Goal: Information Seeking & Learning: Compare options

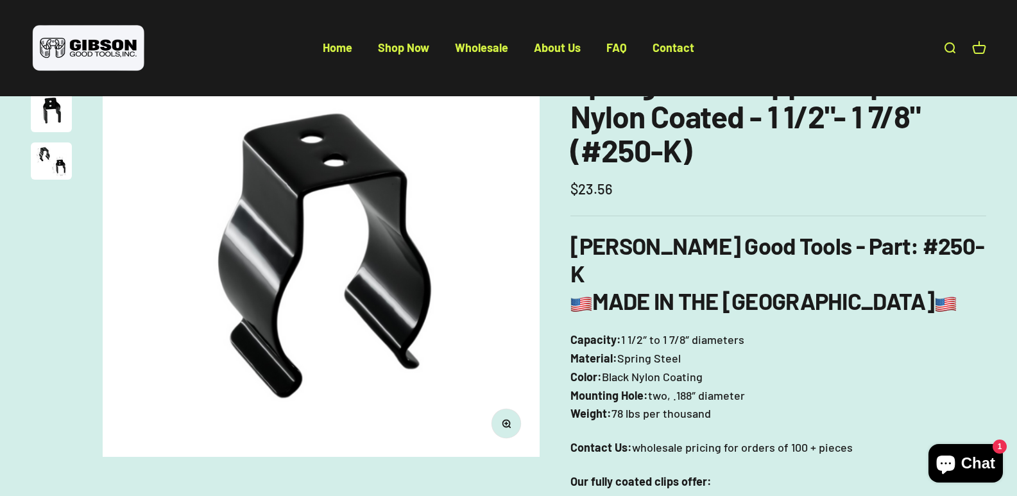
scroll to position [257, 0]
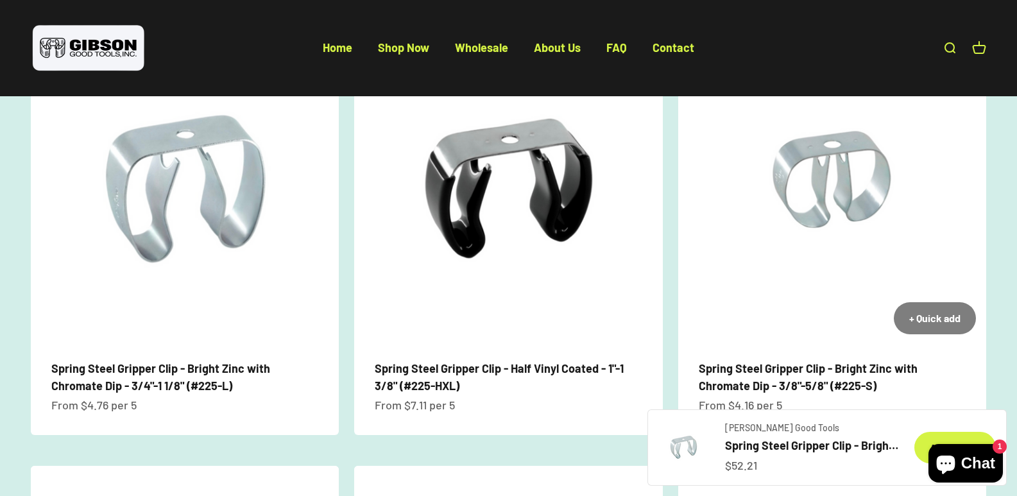
scroll to position [1026, 0]
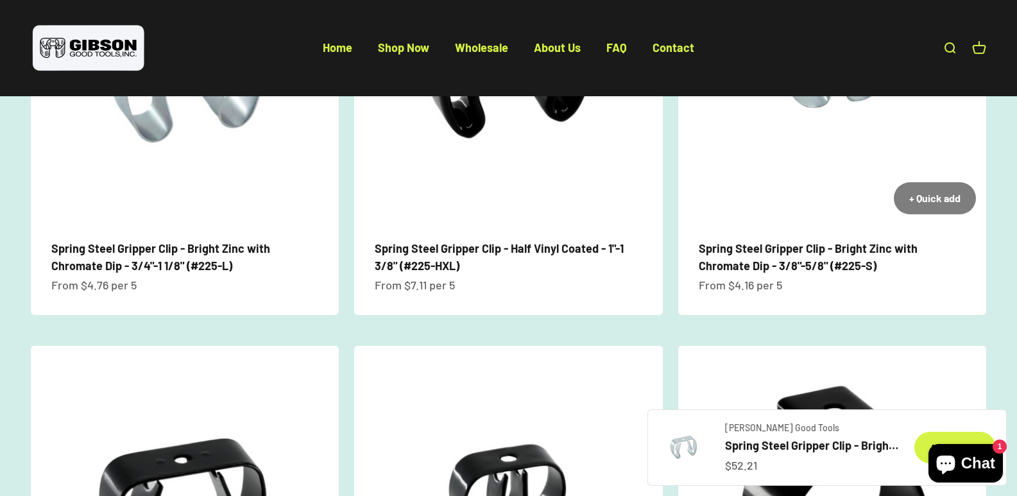
click at [805, 262] on link "Spring Steel Gripper Clip - Bright Zinc with Chromate Dip - 3/8"-5/8" (#225-S)" at bounding box center [808, 256] width 219 height 31
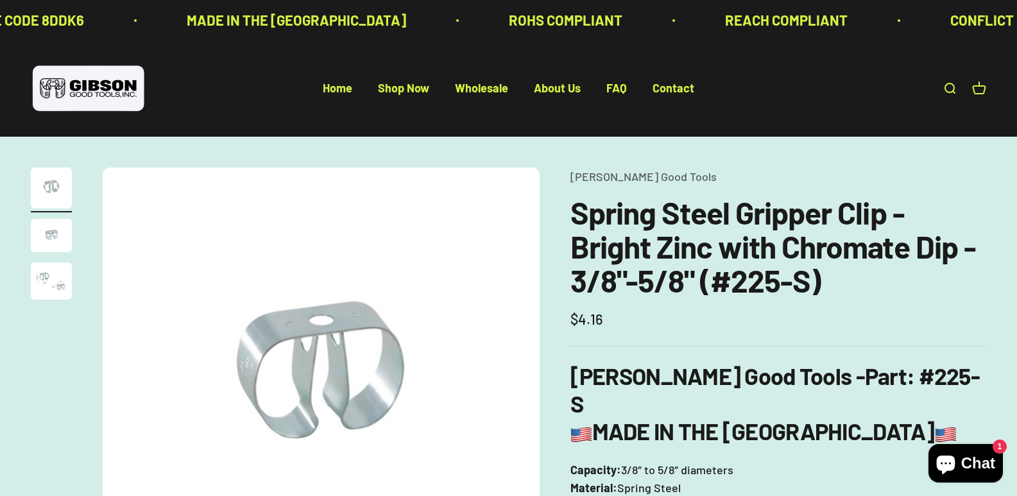
click at [53, 288] on img "Go to item 3" at bounding box center [51, 280] width 41 height 37
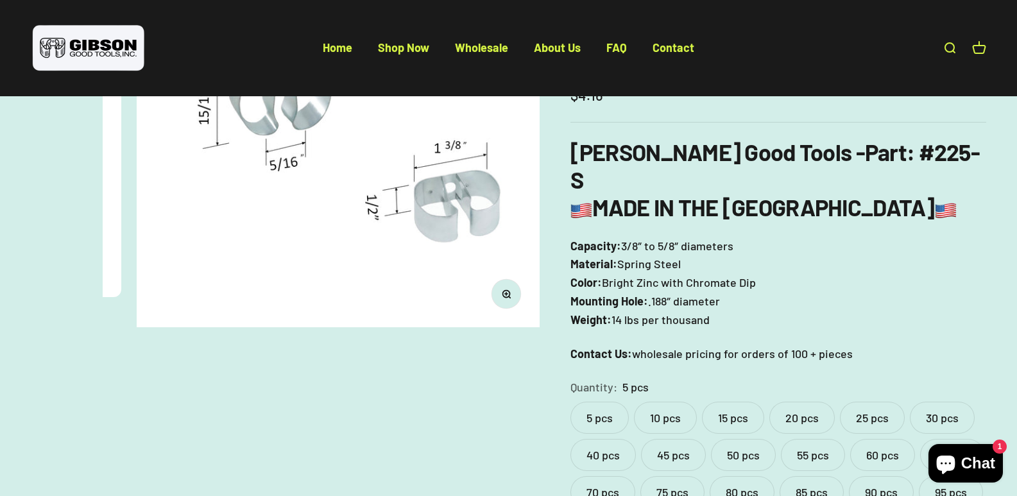
scroll to position [128, 0]
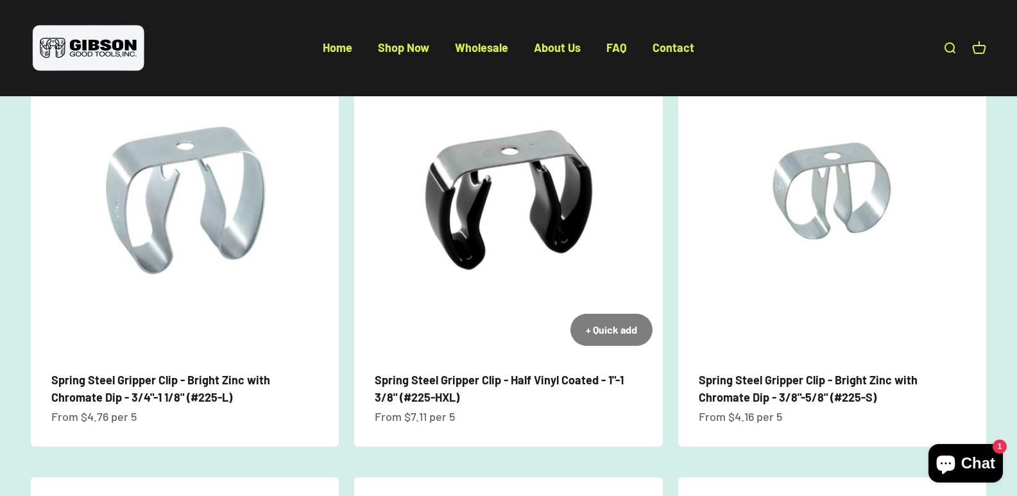
scroll to position [898, 0]
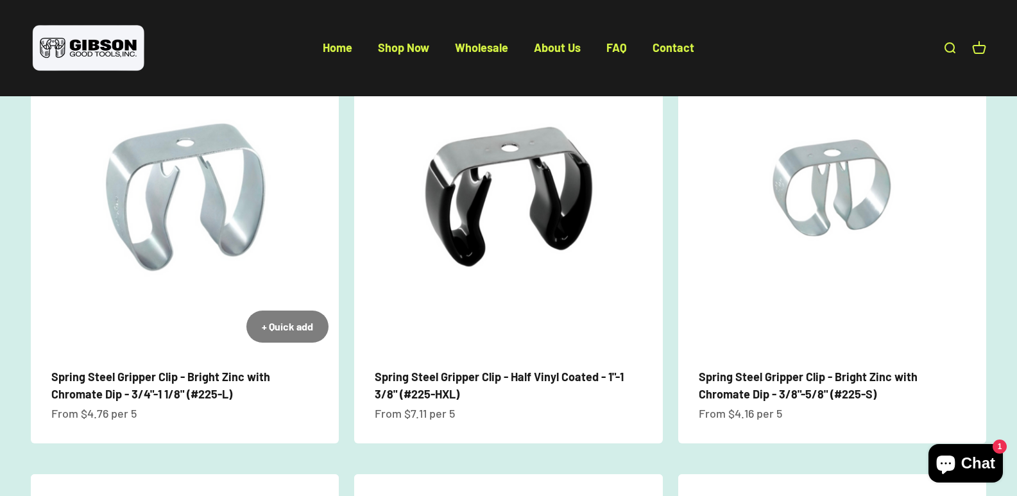
click at [148, 370] on link "Spring Steel Gripper Clip - Bright Zinc with Chromate Dip - 3/4"-1 1/8" (#225-L)" at bounding box center [160, 385] width 219 height 31
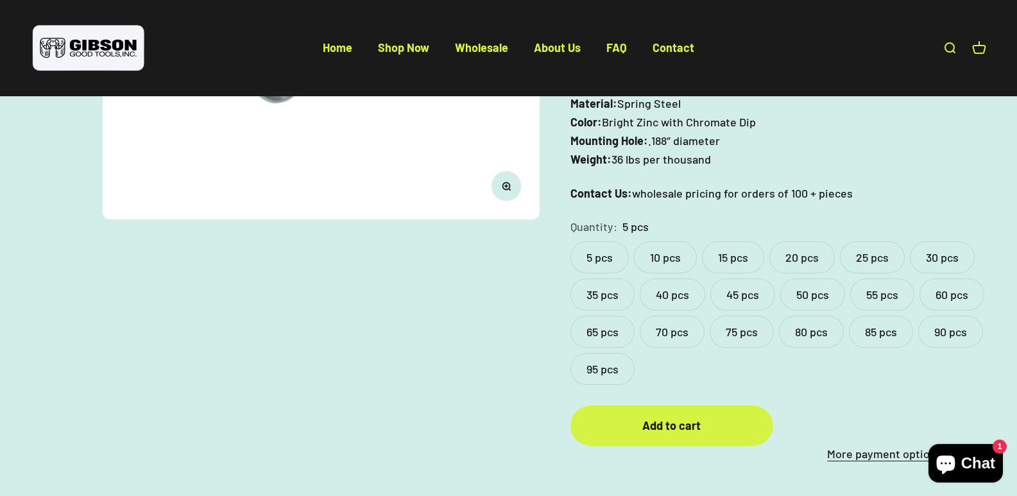
scroll to position [385, 0]
click at [634, 352] on label "95 pcs" at bounding box center [602, 368] width 64 height 32
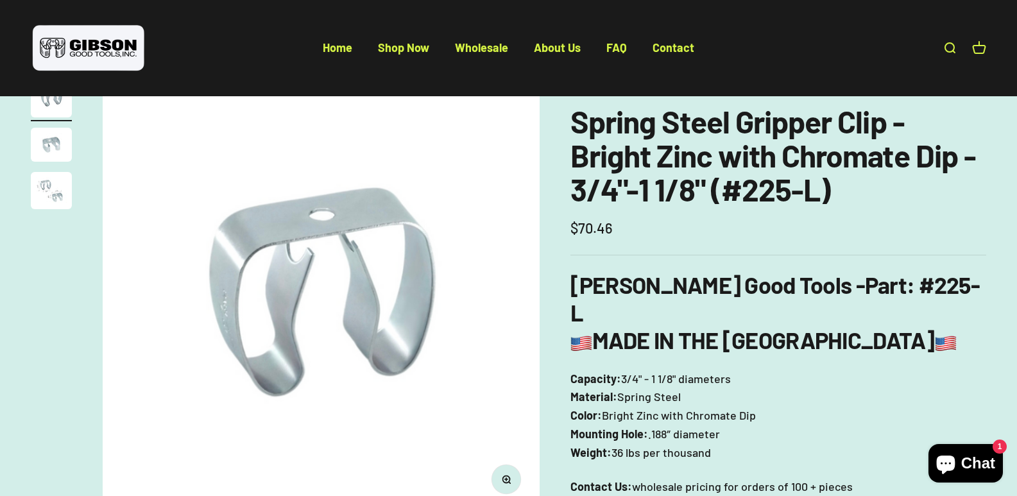
scroll to position [128, 0]
